Goal: Use online tool/utility: Utilize a website feature to perform a specific function

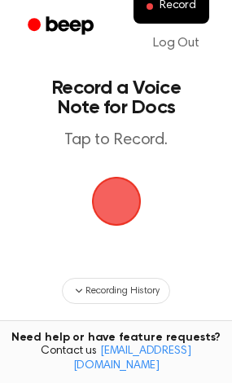
click at [111, 190] on span "button" at bounding box center [116, 201] width 87 height 87
click at [111, 190] on span "button" at bounding box center [116, 202] width 82 height 82
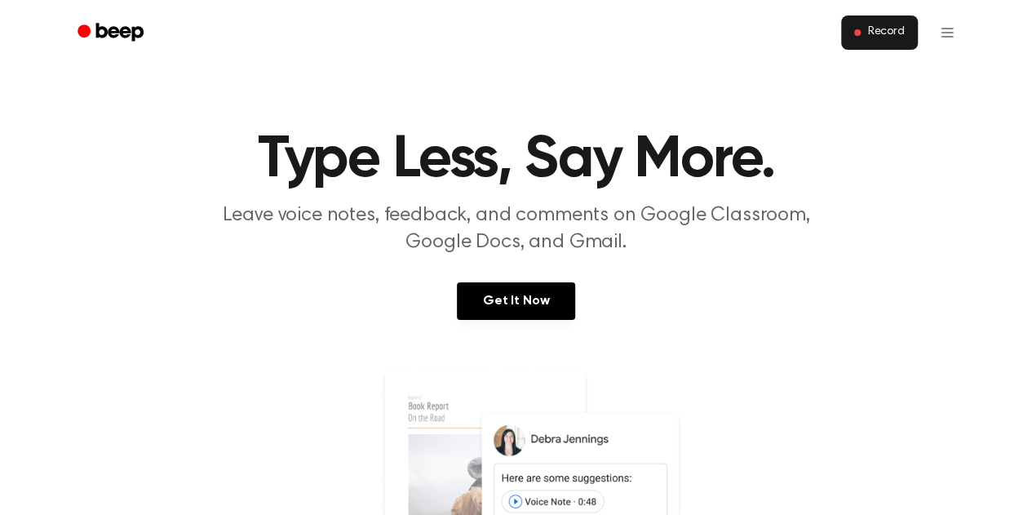
click at [883, 35] on span "Record" at bounding box center [885, 32] width 37 height 15
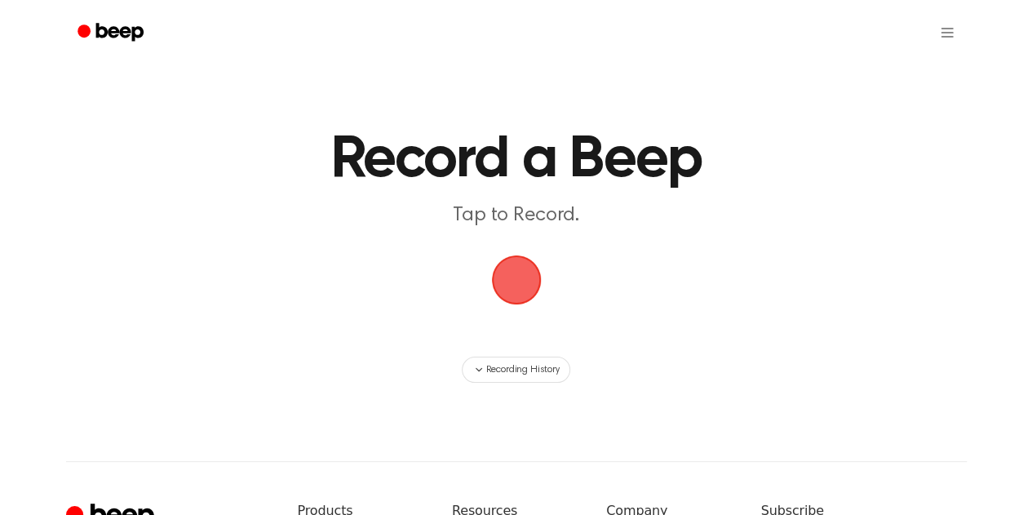
click at [527, 288] on span "button" at bounding box center [515, 280] width 53 height 53
